Goal: Information Seeking & Learning: Stay updated

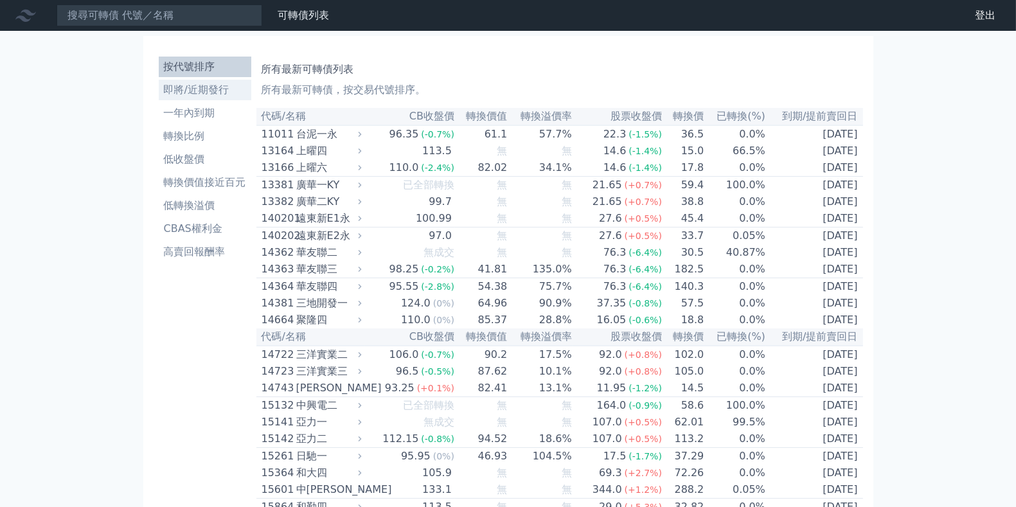
click at [209, 93] on li "即將/近期發行" at bounding box center [205, 89] width 93 height 15
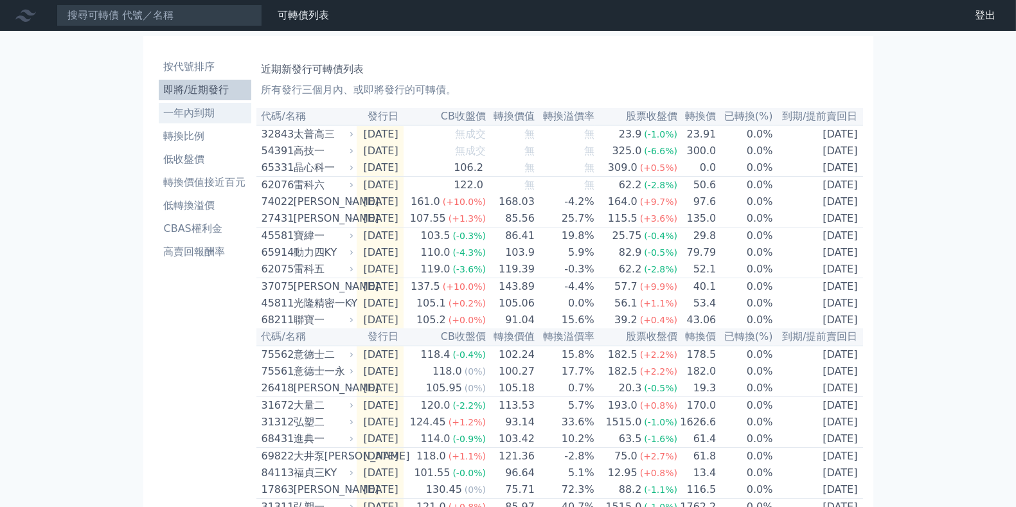
click at [195, 108] on li "一年內到期" at bounding box center [205, 112] width 93 height 15
